Goal: Task Accomplishment & Management: Book appointment/travel/reservation

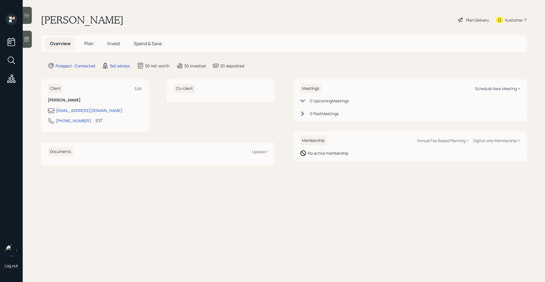
click at [494, 89] on div "Schedule New Meeting +" at bounding box center [497, 88] width 45 height 5
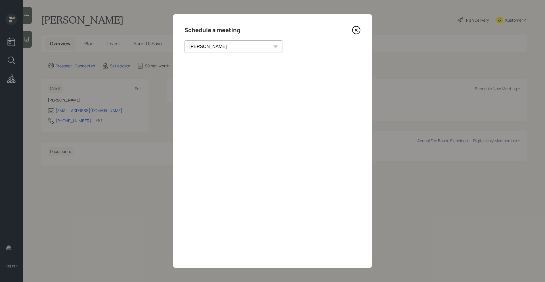
click at [222, 42] on select "[PERSON_NAME] [PERSON_NAME] [PERSON_NAME] [PERSON_NAME] [PERSON_NAME] [PERSON_N…" at bounding box center [234, 46] width 98 height 12
select select "205a2f49-d305-4782-8e90-e36bafbe5565"
click at [185, 40] on select "[PERSON_NAME] [PERSON_NAME] [PERSON_NAME] [PERSON_NAME] [PERSON_NAME] [PERSON_N…" at bounding box center [234, 46] width 98 height 12
click at [280, 45] on div "Choose my own meeting type" at bounding box center [304, 46] width 48 height 11
click at [357, 28] on icon at bounding box center [356, 30] width 9 height 9
